Goal: Task Accomplishment & Management: Use online tool/utility

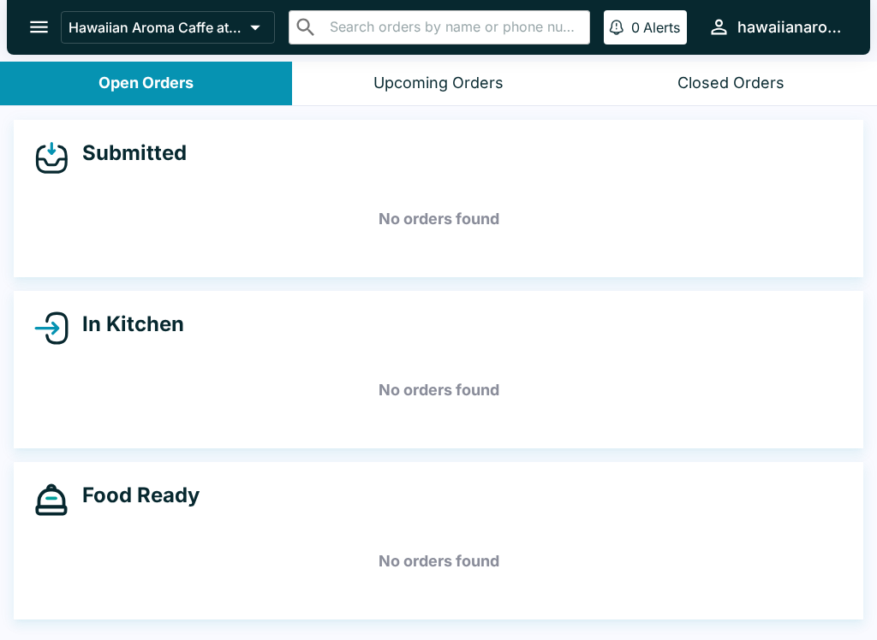
click at [325, 67] on button "Upcoming Orders" at bounding box center [438, 84] width 292 height 44
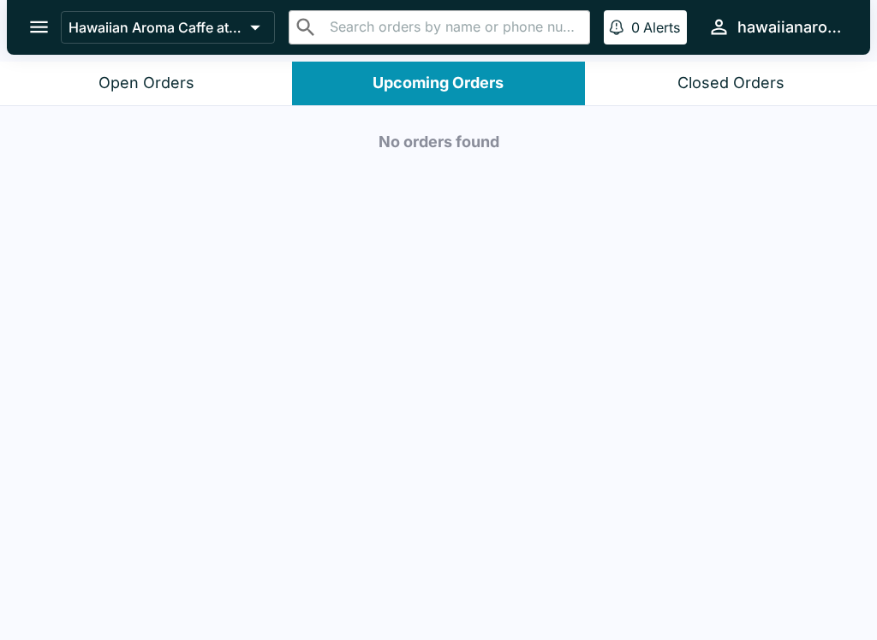
scroll to position [3, 0]
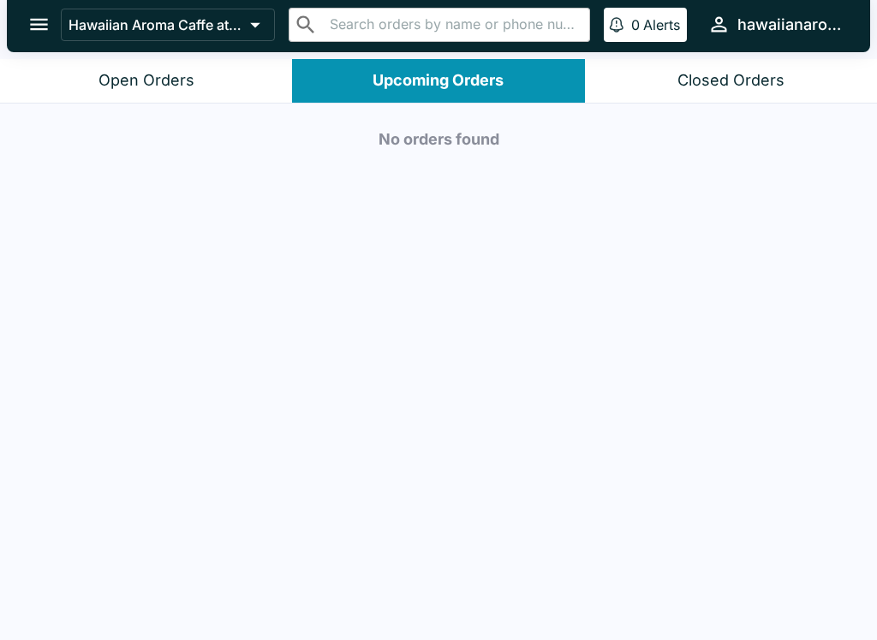
click at [396, 221] on div "No orders found" at bounding box center [438, 373] width 877 height 538
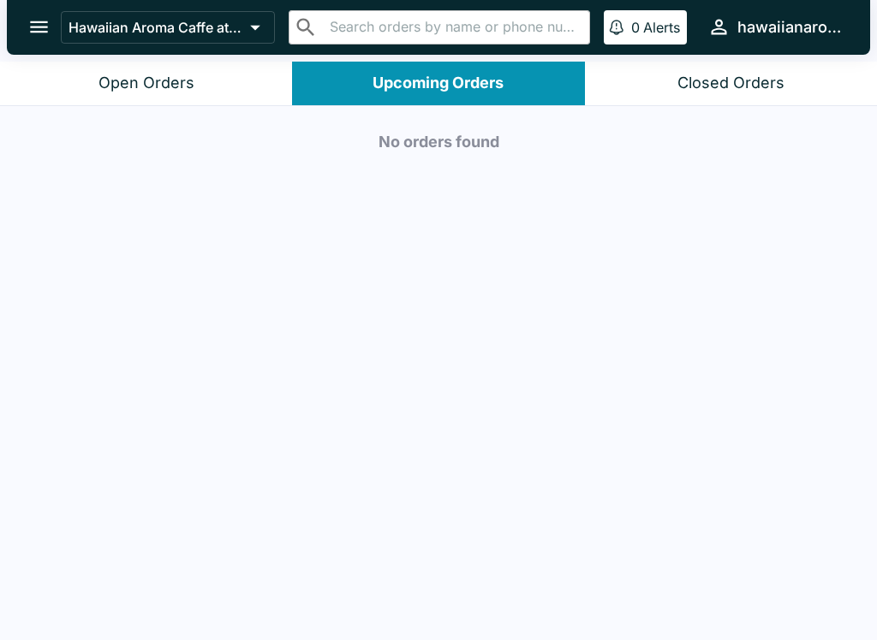
click at [628, 324] on div "No orders found" at bounding box center [438, 375] width 877 height 538
click at [93, 101] on button "Open Orders" at bounding box center [146, 84] width 292 height 44
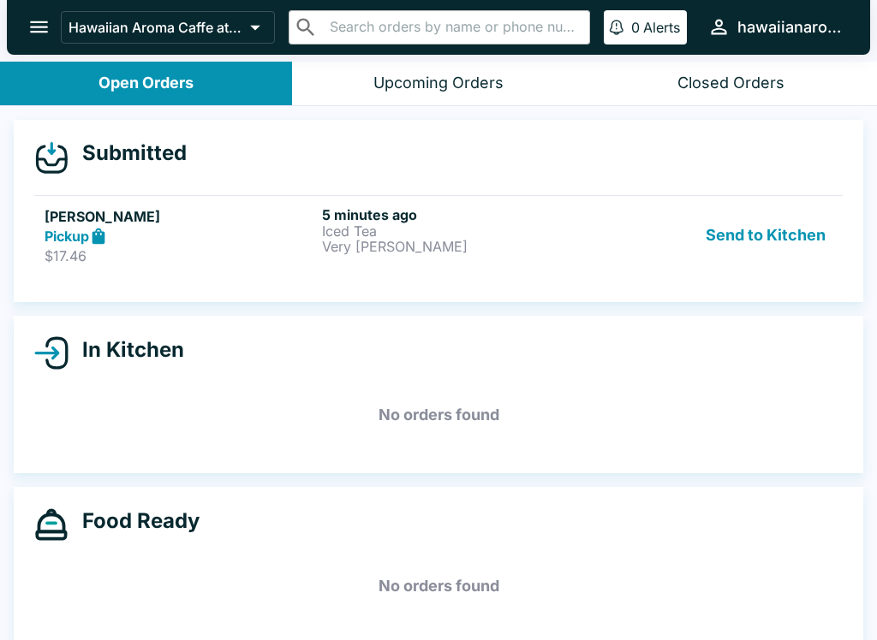
click at [113, 57] on header "Hawaiian Aroma Caffe at Waikiki Walls ​ ​ 0 Alerts hawaiianaromacaffewalls" at bounding box center [438, 31] width 877 height 62
click at [521, 227] on p "Iced Tea" at bounding box center [457, 230] width 271 height 15
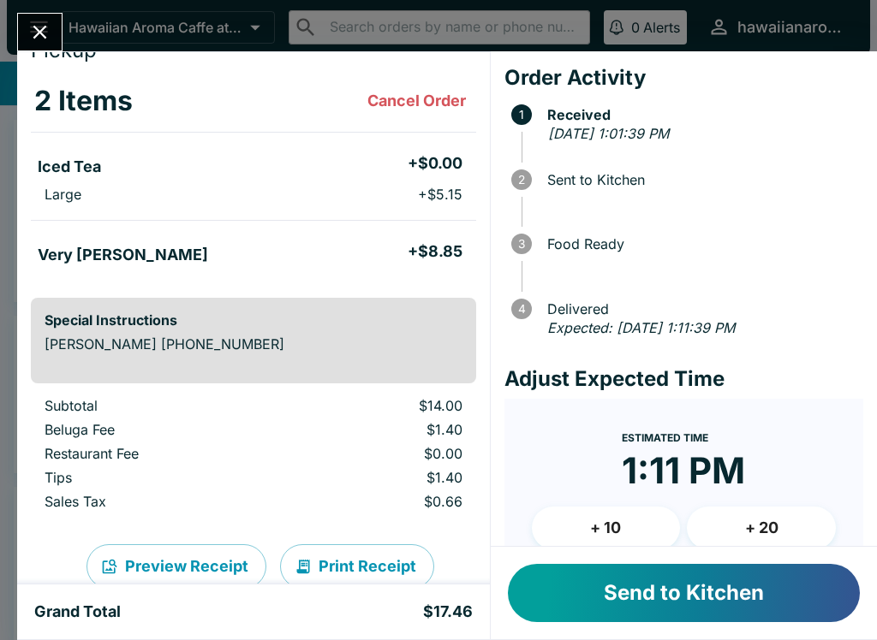
scroll to position [51, 0]
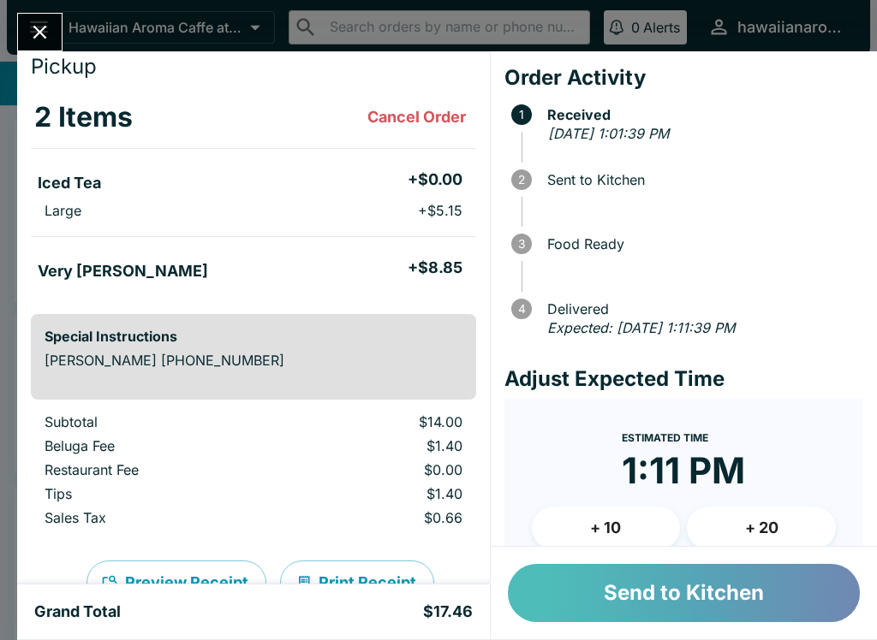
click at [607, 605] on button "Send to Kitchen" at bounding box center [684, 593] width 352 height 58
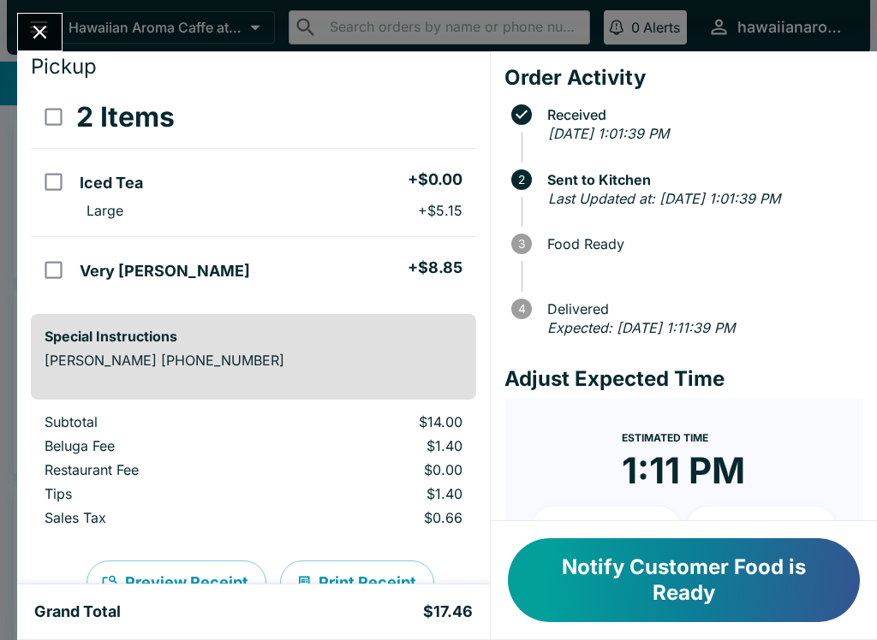
click at [609, 574] on button "Notify Customer Food is Ready" at bounding box center [684, 580] width 352 height 84
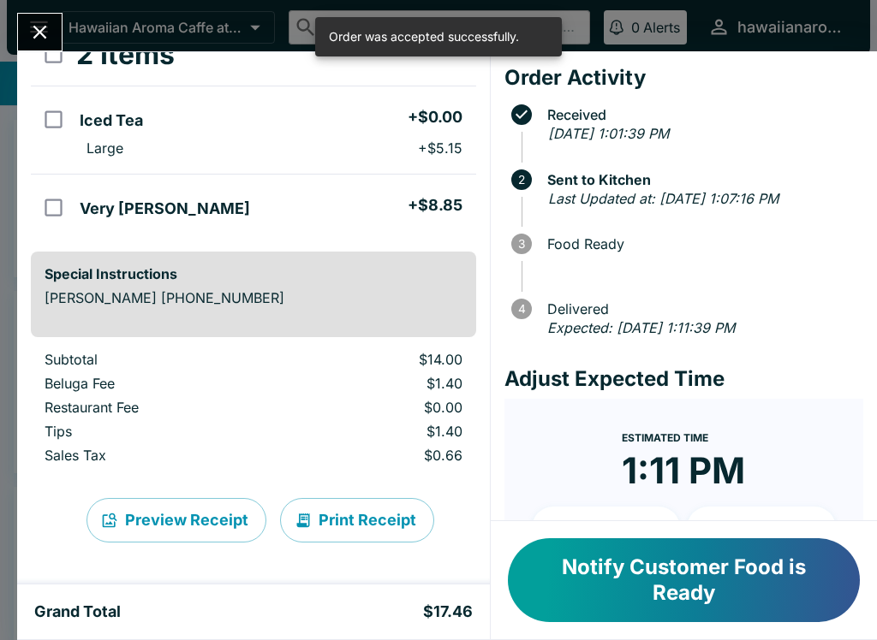
click at [585, 586] on button "Notify Customer Food is Ready" at bounding box center [684, 580] width 352 height 84
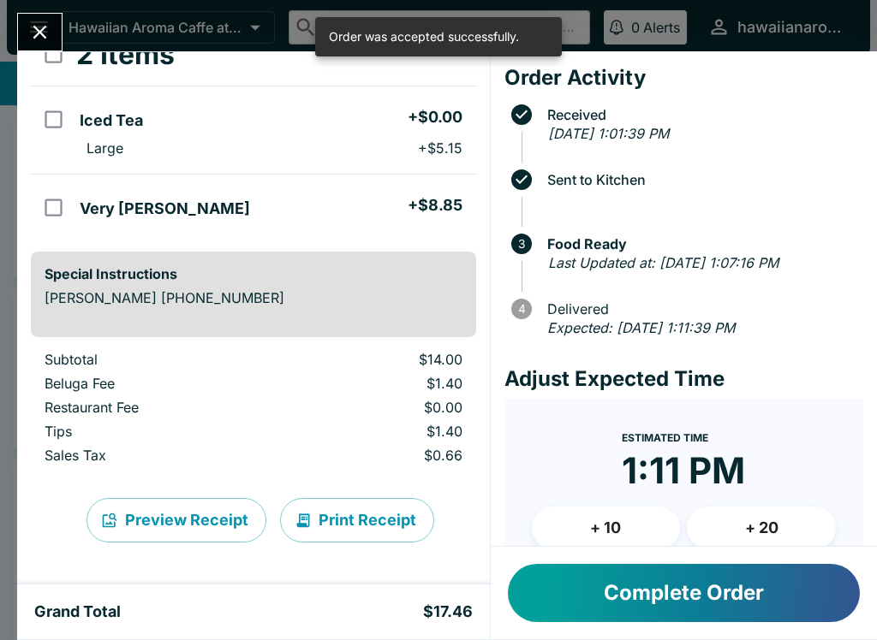
scroll to position [114, 0]
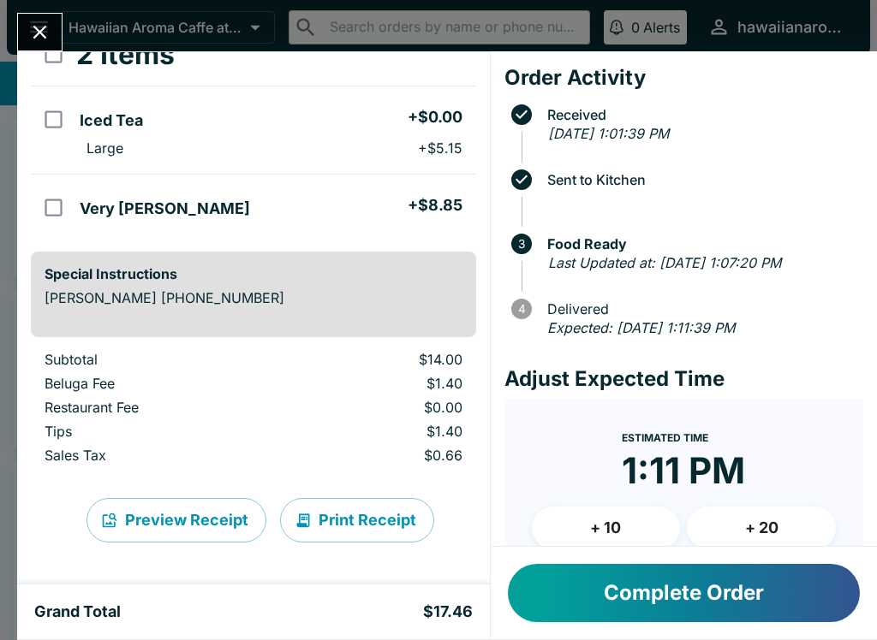
click at [359, 539] on button "Print Receipt" at bounding box center [357, 520] width 154 height 45
click at [546, 596] on button "Complete Order" at bounding box center [684, 593] width 352 height 58
